Goal: Subscribe to service/newsletter

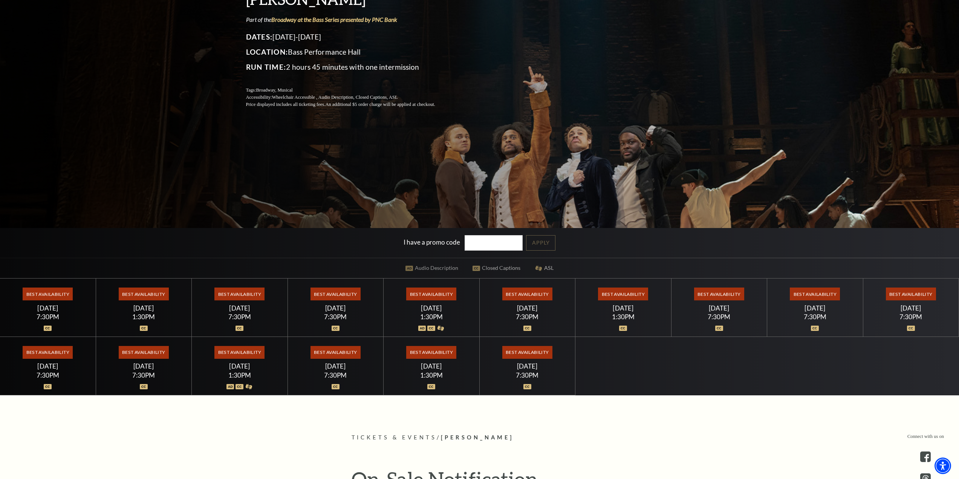
scroll to position [188, 0]
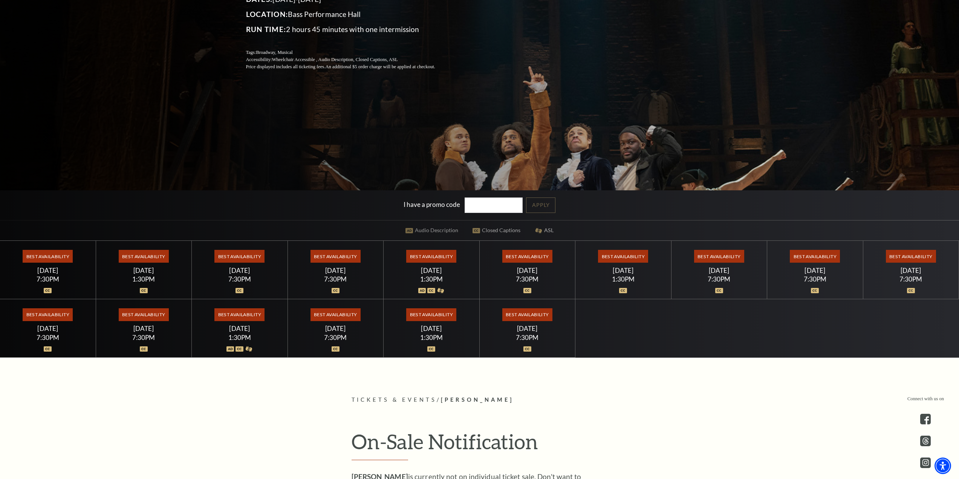
click at [437, 252] on span "Best Availability" at bounding box center [431, 256] width 50 height 13
click at [438, 256] on span "Best Availability" at bounding box center [431, 256] width 50 height 13
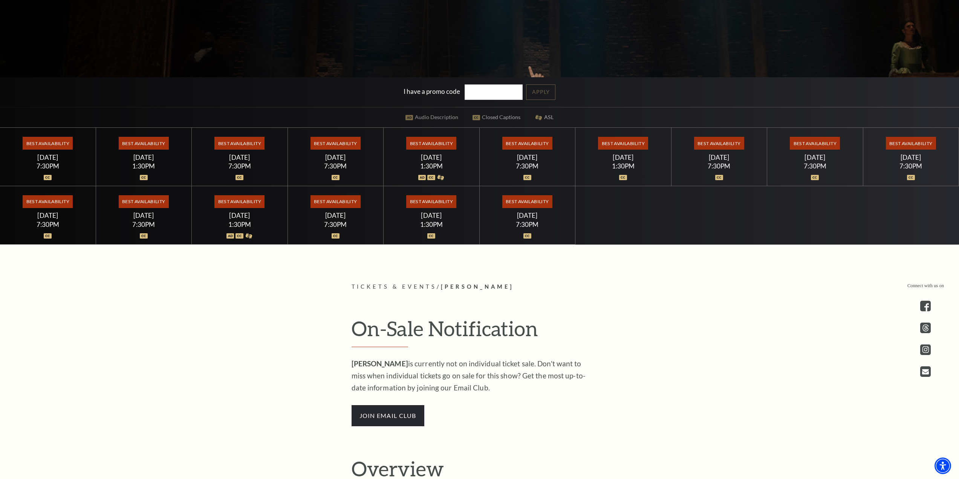
click at [436, 141] on span "Best Availability" at bounding box center [431, 143] width 50 height 13
click at [482, 96] on input "I have a promo code" at bounding box center [494, 91] width 58 height 15
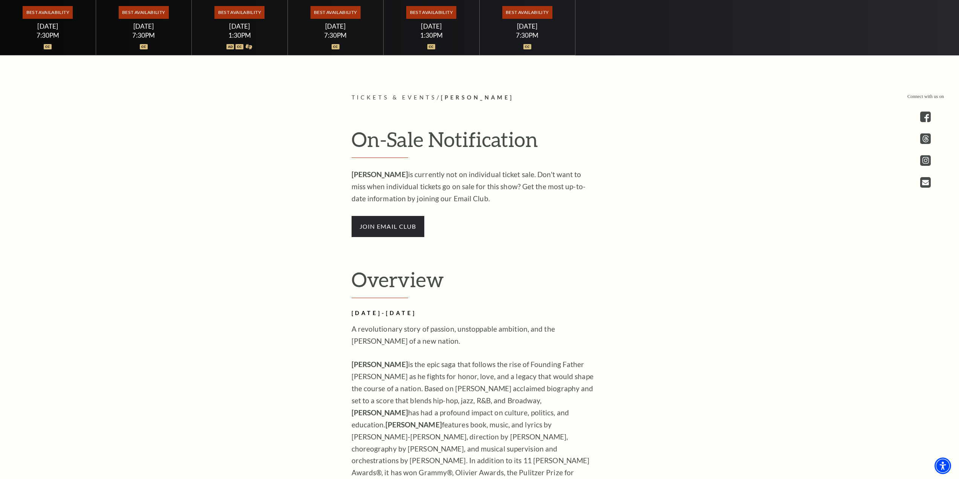
scroll to position [340, 0]
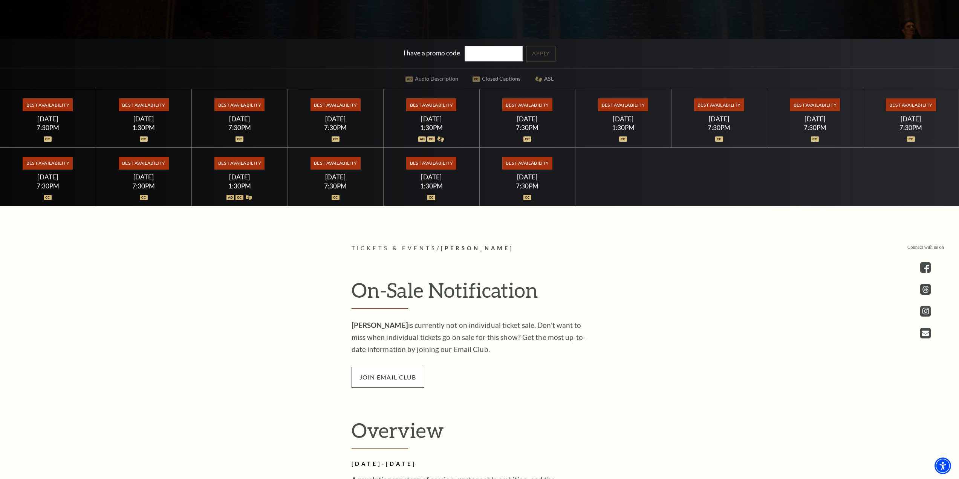
click at [398, 374] on span "join email club" at bounding box center [388, 377] width 73 height 21
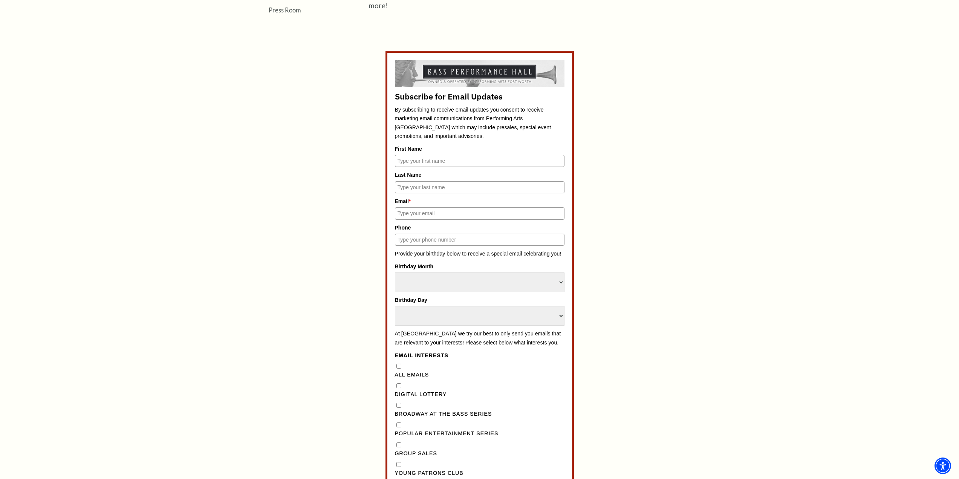
scroll to position [565, 0]
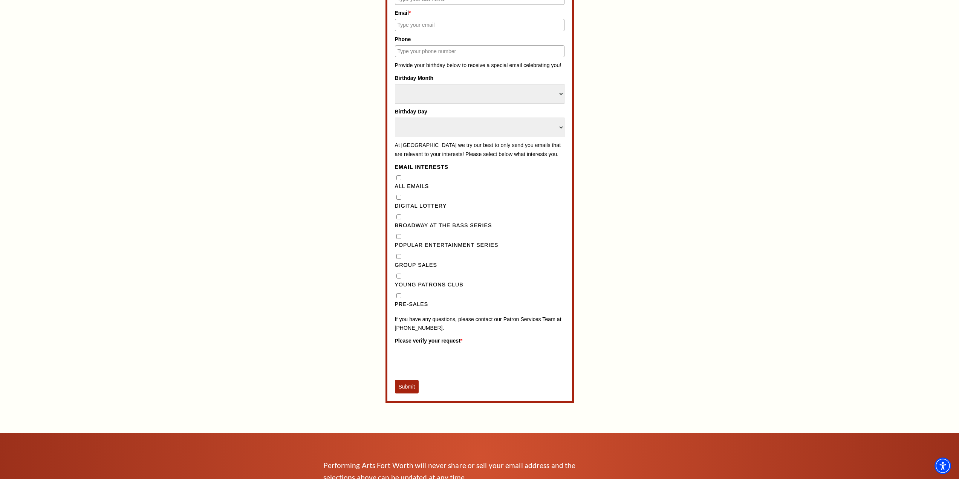
click at [400, 230] on label "Broadway at the Bass Series" at bounding box center [480, 225] width 170 height 9
click at [400, 219] on Series"] "Broadway at the Bass Series" at bounding box center [399, 216] width 5 height 5
checkbox Series"] "true"
click at [400, 298] on input "Pre-Sales" at bounding box center [399, 295] width 5 height 5
checkbox input "true"
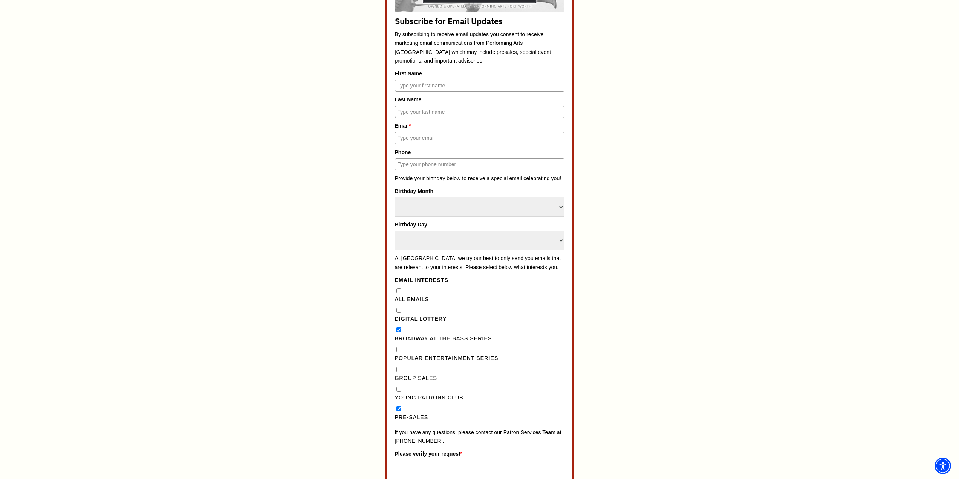
scroll to position [377, 0]
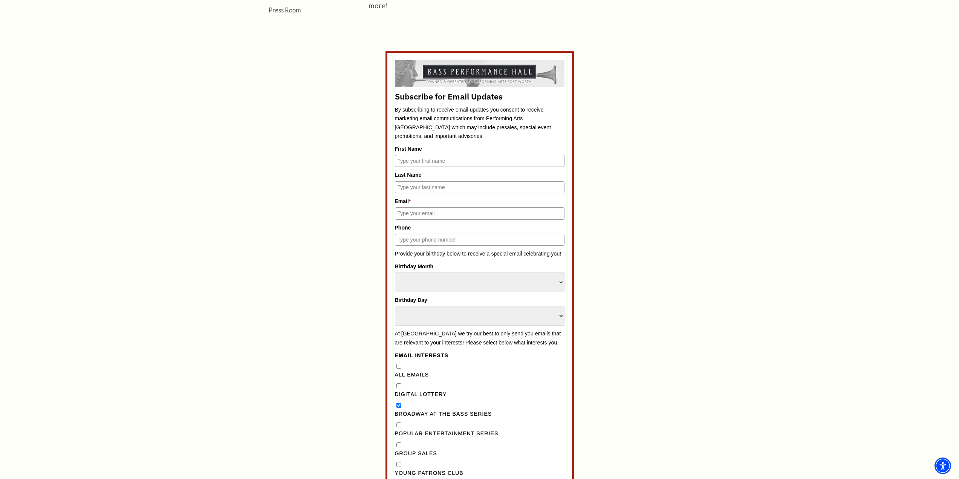
click at [438, 160] on input "First Name" at bounding box center [480, 161] width 170 height 12
type input "[PERSON_NAME]"
click at [448, 184] on input "Last Name" at bounding box center [480, 187] width 170 height 12
type input "[PERSON_NAME]"
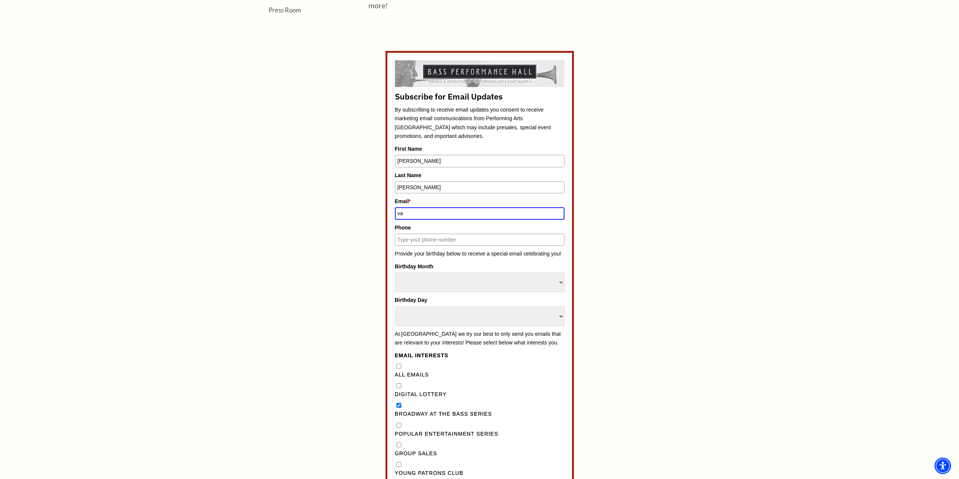
type input "[EMAIL_ADDRESS][DOMAIN_NAME]"
click at [456, 239] on input "Phone" at bounding box center [480, 240] width 170 height 12
type input "7602771387"
click at [487, 278] on select "Select Month January February March April May June July August September Octobe…" at bounding box center [480, 283] width 170 height 20
select select "September"
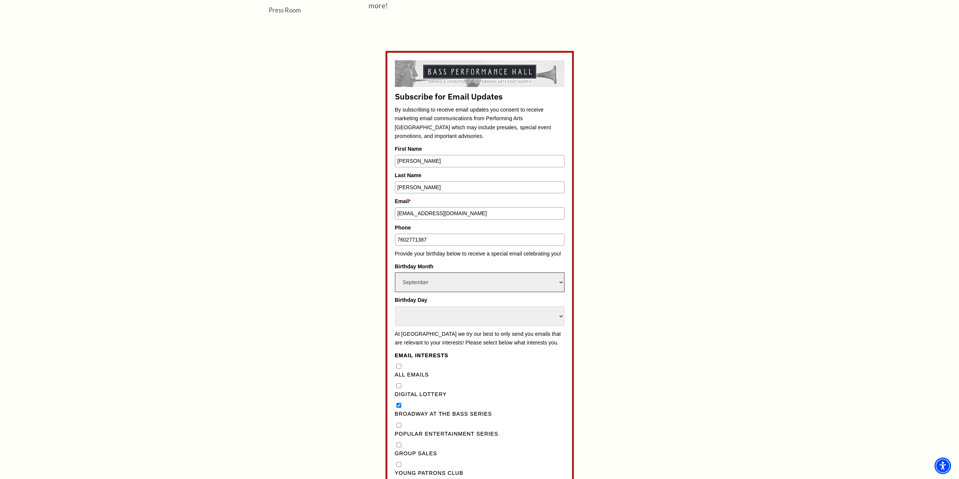
click at [395, 273] on select "Select Month January February March April May June July August September Octobe…" at bounding box center [480, 283] width 170 height 20
click at [439, 314] on select "Select Day 1 2 3 4 5 6 7 8 9 10 11 12 13 14 15 16 17 18 19 20 21 22 23 24" at bounding box center [480, 316] width 170 height 20
select select "27"
click at [395, 306] on select "Select Day 1 2 3 4 5 6 7 8 9 10 11 12 13 14 15 16 17 18 19 20 21 22 23 24" at bounding box center [480, 316] width 170 height 20
click at [615, 309] on div "Subscribe for Email Updates By subscribing to receive email updates you consent…" at bounding box center [480, 321] width 351 height 540
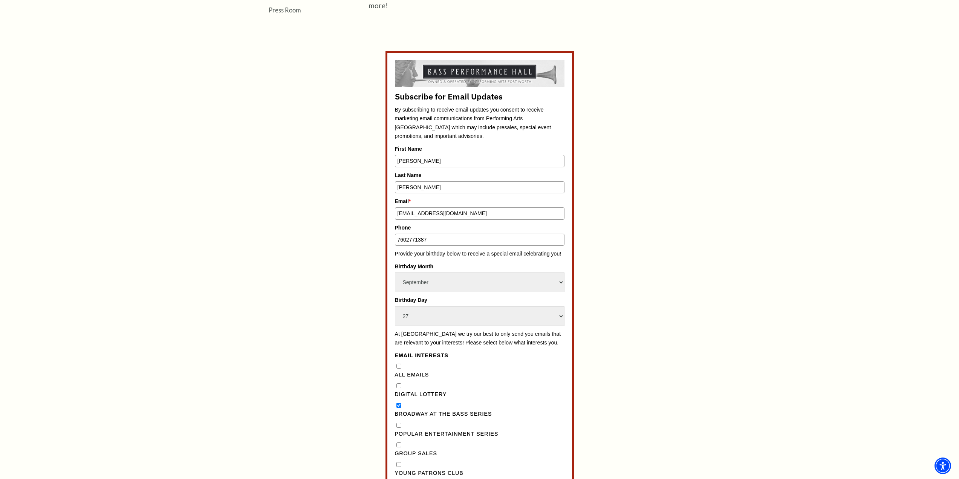
scroll to position [449, 0]
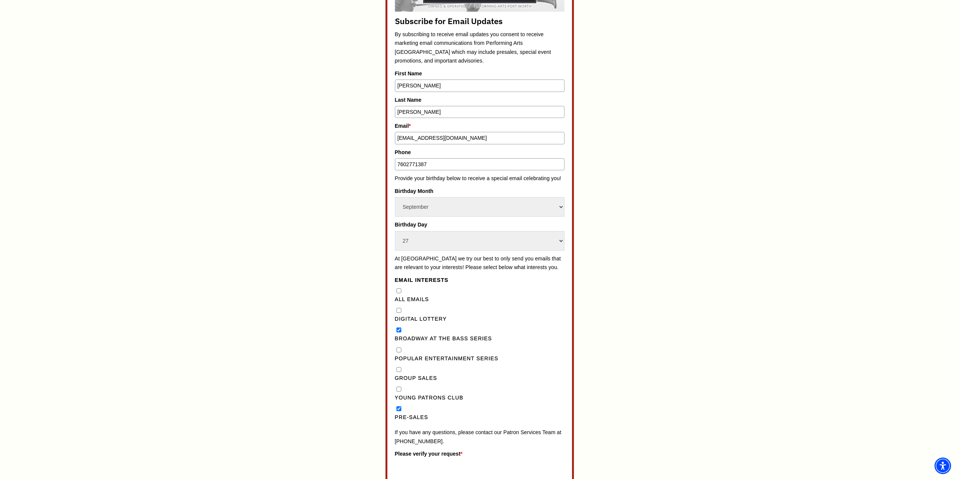
click at [397, 293] on Emails"] "All Emails" at bounding box center [399, 290] width 5 height 5
checkbox Emails"] "true"
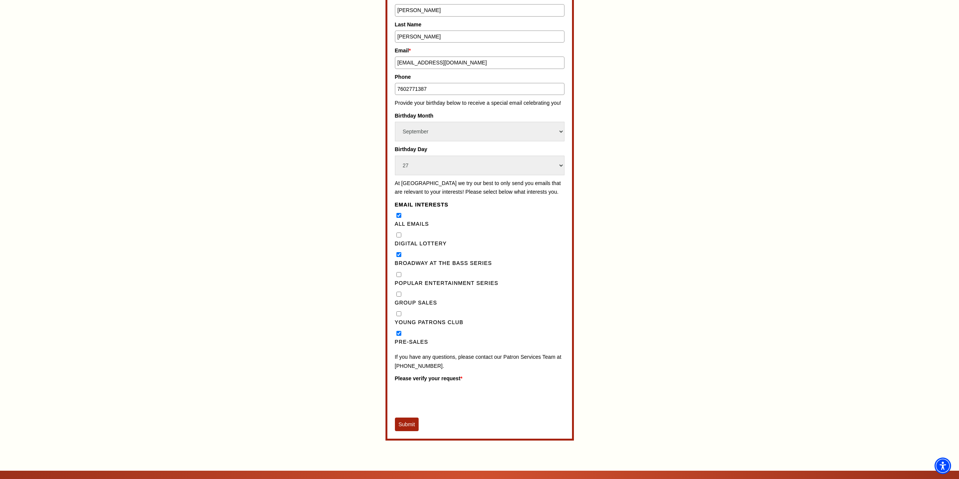
click at [397, 277] on Series"] "Popular Entertainment Series" at bounding box center [399, 274] width 5 height 5
checkbox Series"] "true"
click at [400, 316] on Club"] "Young Patrons Club" at bounding box center [399, 313] width 5 height 5
checkbox Club"] "true"
click at [409, 431] on button "Submit" at bounding box center [407, 425] width 24 height 14
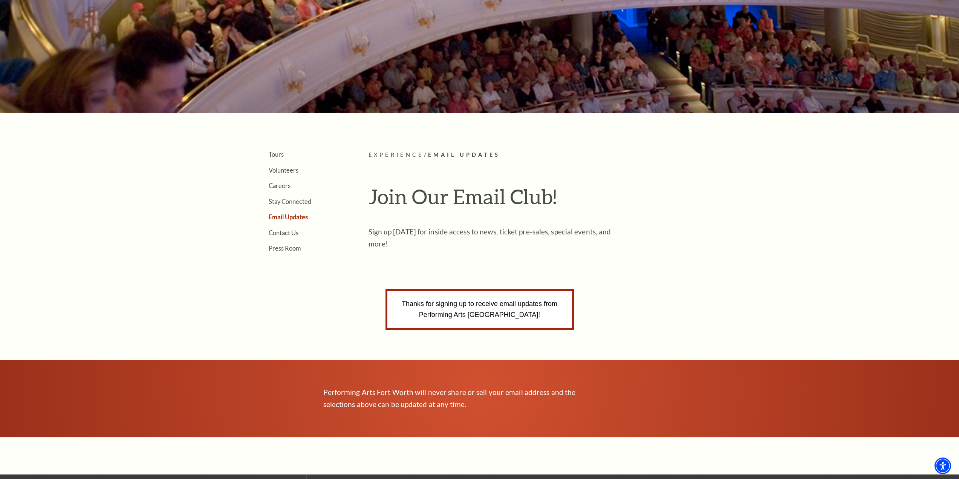
scroll to position [0, 0]
